Goal: Navigation & Orientation: Find specific page/section

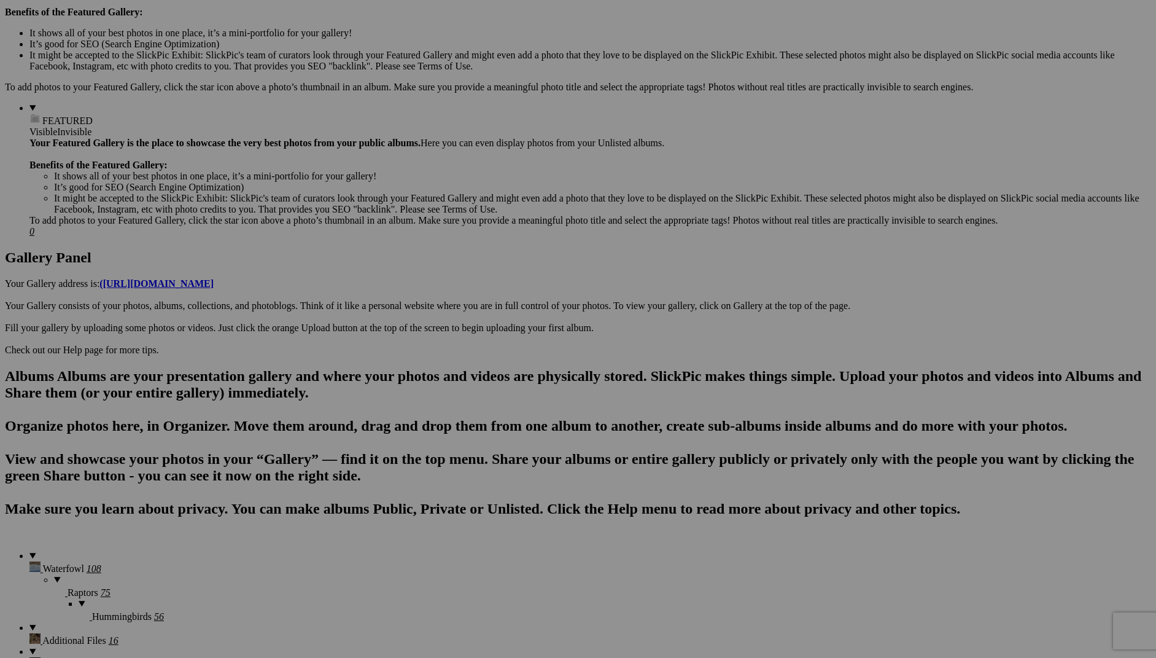
scroll to position [406, 0]
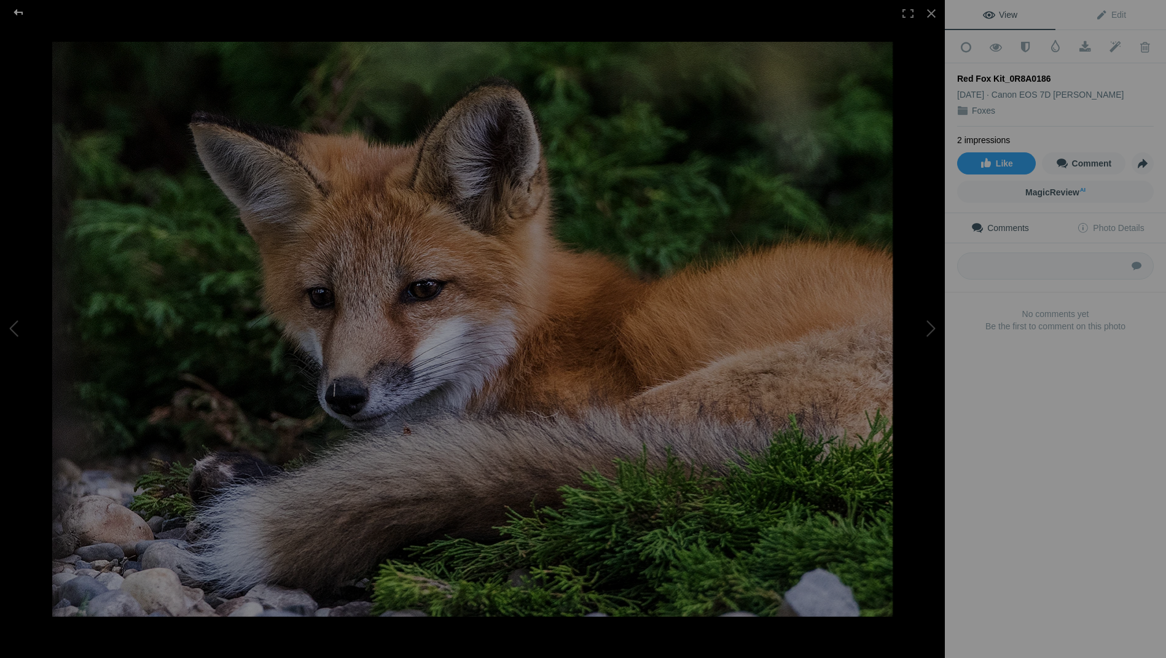
click at [12, 10] on div at bounding box center [18, 12] width 44 height 25
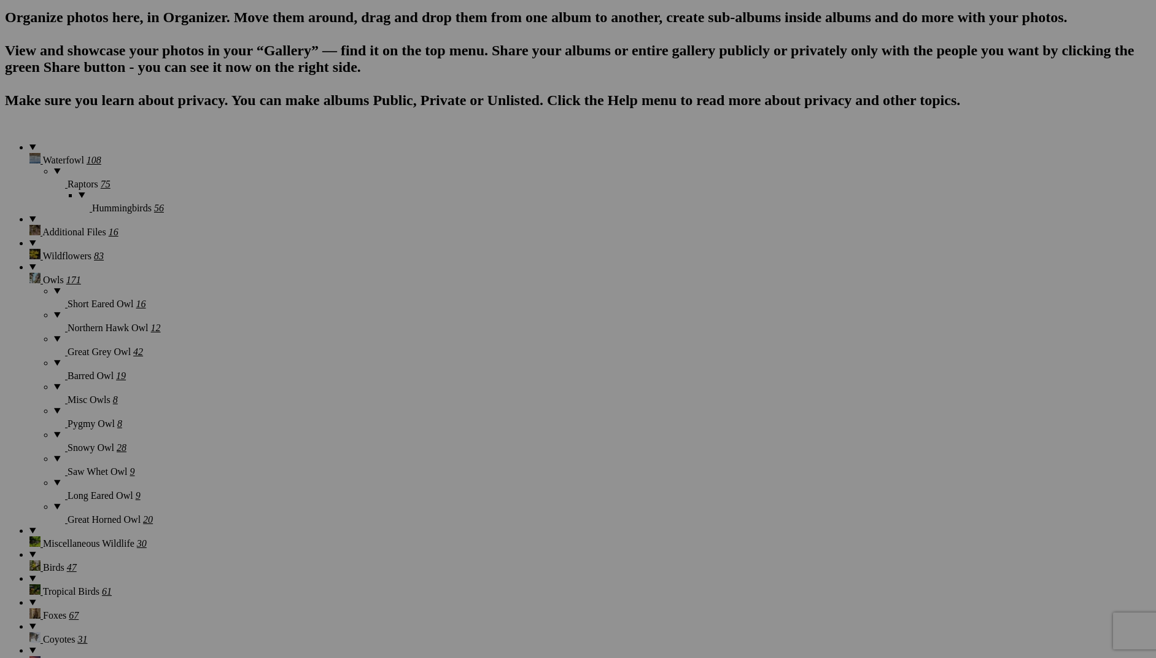
scroll to position [816, 0]
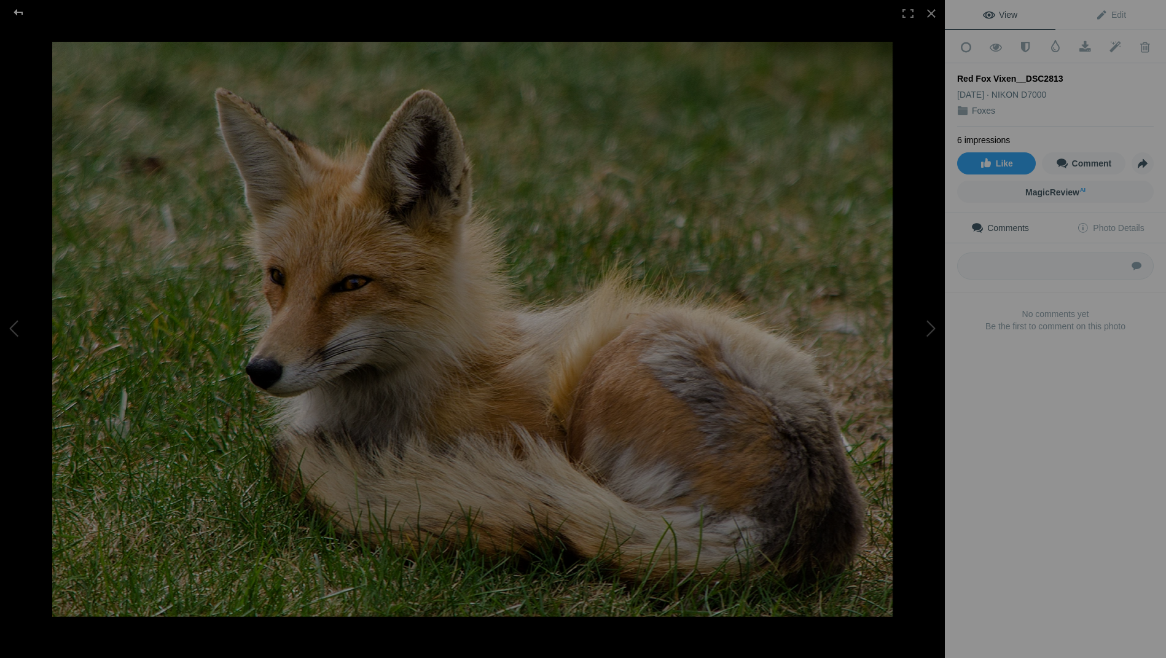
click at [17, 14] on div at bounding box center [18, 12] width 44 height 25
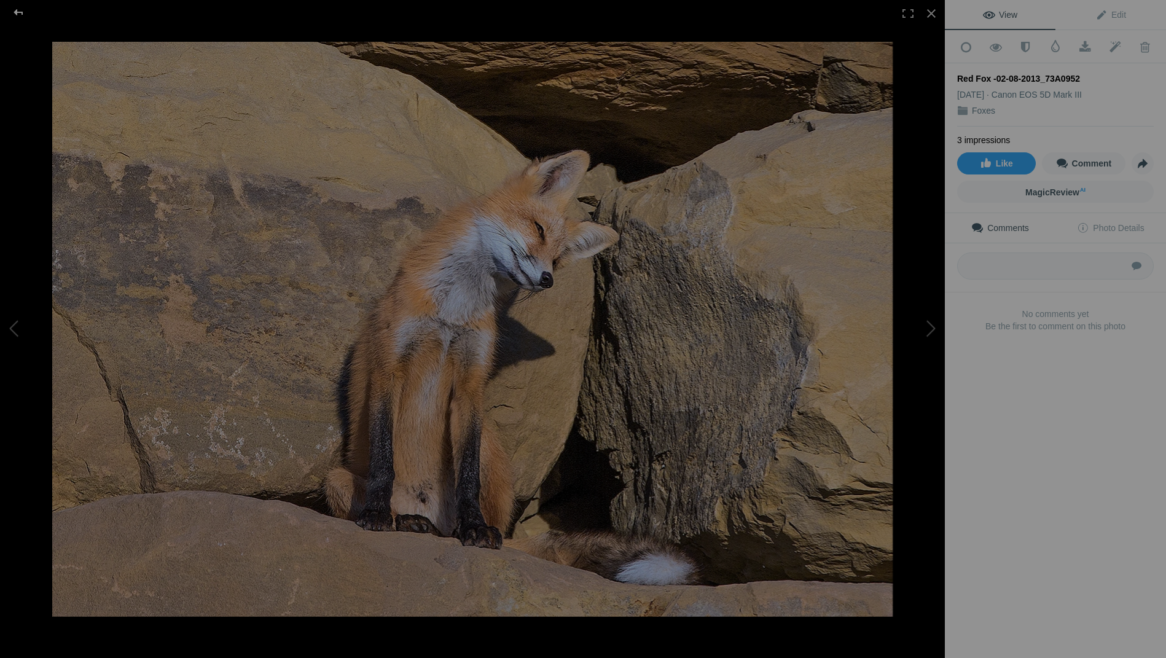
click at [15, 12] on div at bounding box center [18, 12] width 44 height 25
